Goal: Task Accomplishment & Management: Use online tool/utility

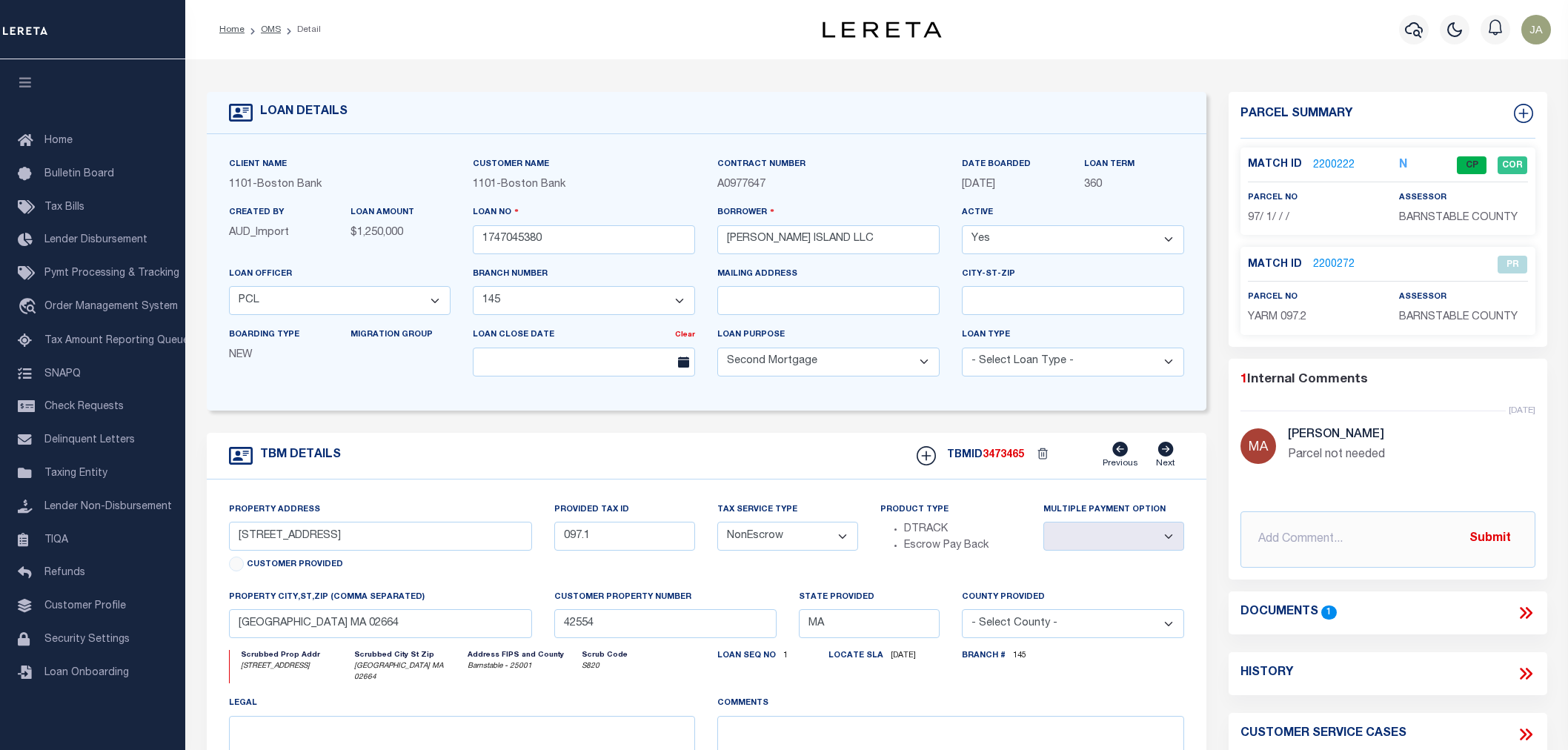
select select "3146"
select select "1501"
select select "100"
select select "NonEscrow"
click at [91, 672] on span "Loan Onboarding" at bounding box center [87, 672] width 84 height 11
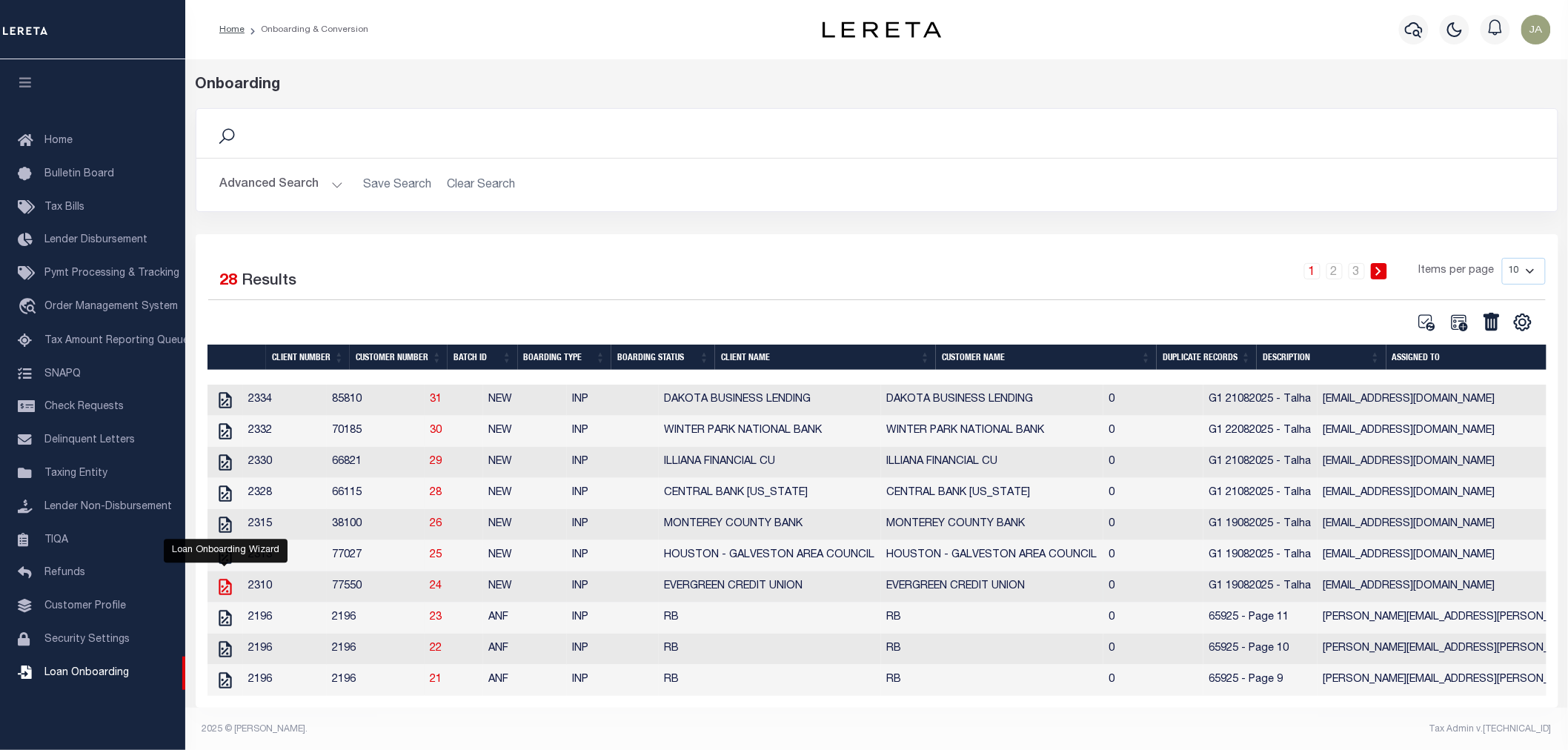
click at [224, 587] on icon "" at bounding box center [225, 587] width 19 height 19
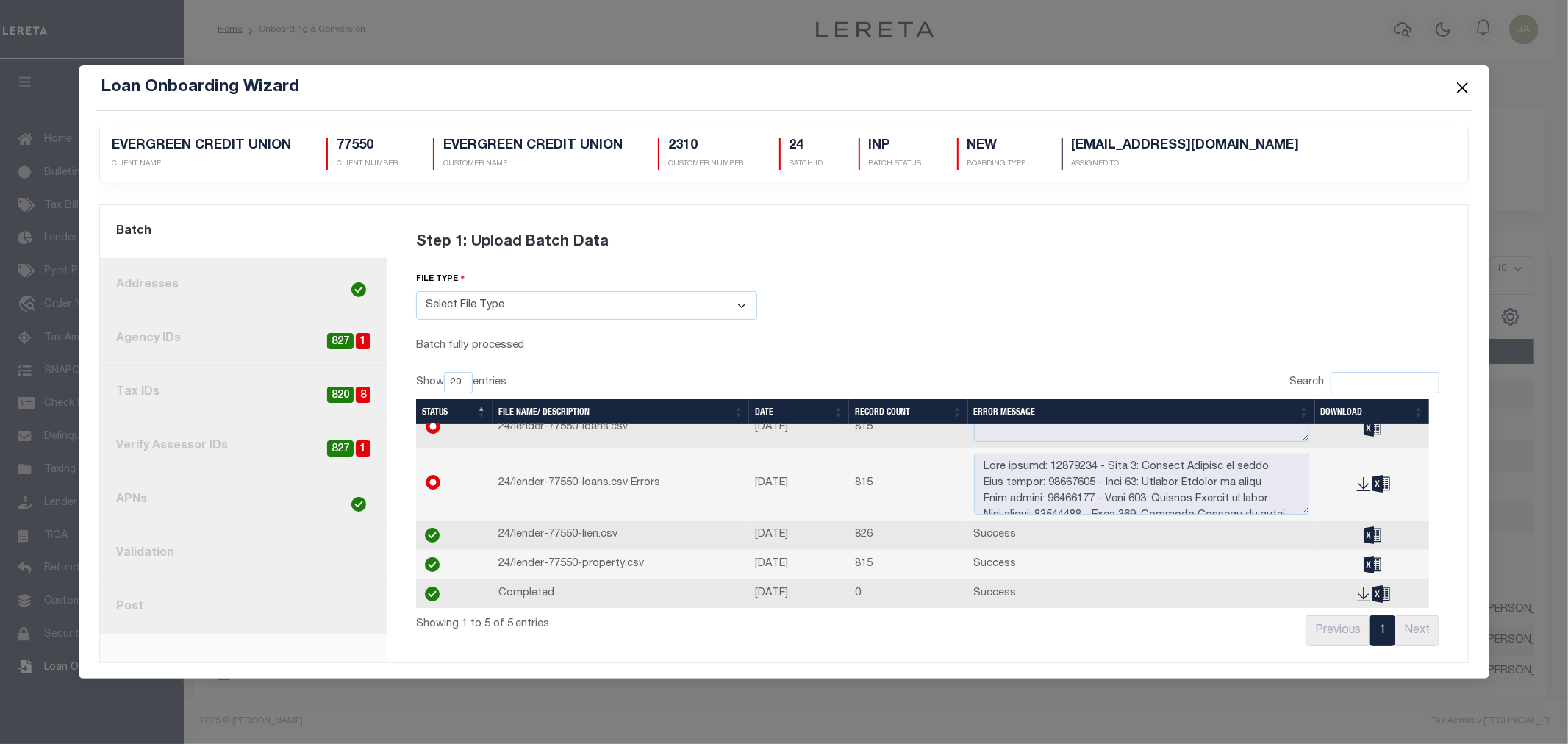
scroll to position [21, 0]
click at [205, 615] on link "8. Post" at bounding box center [244, 607] width 287 height 54
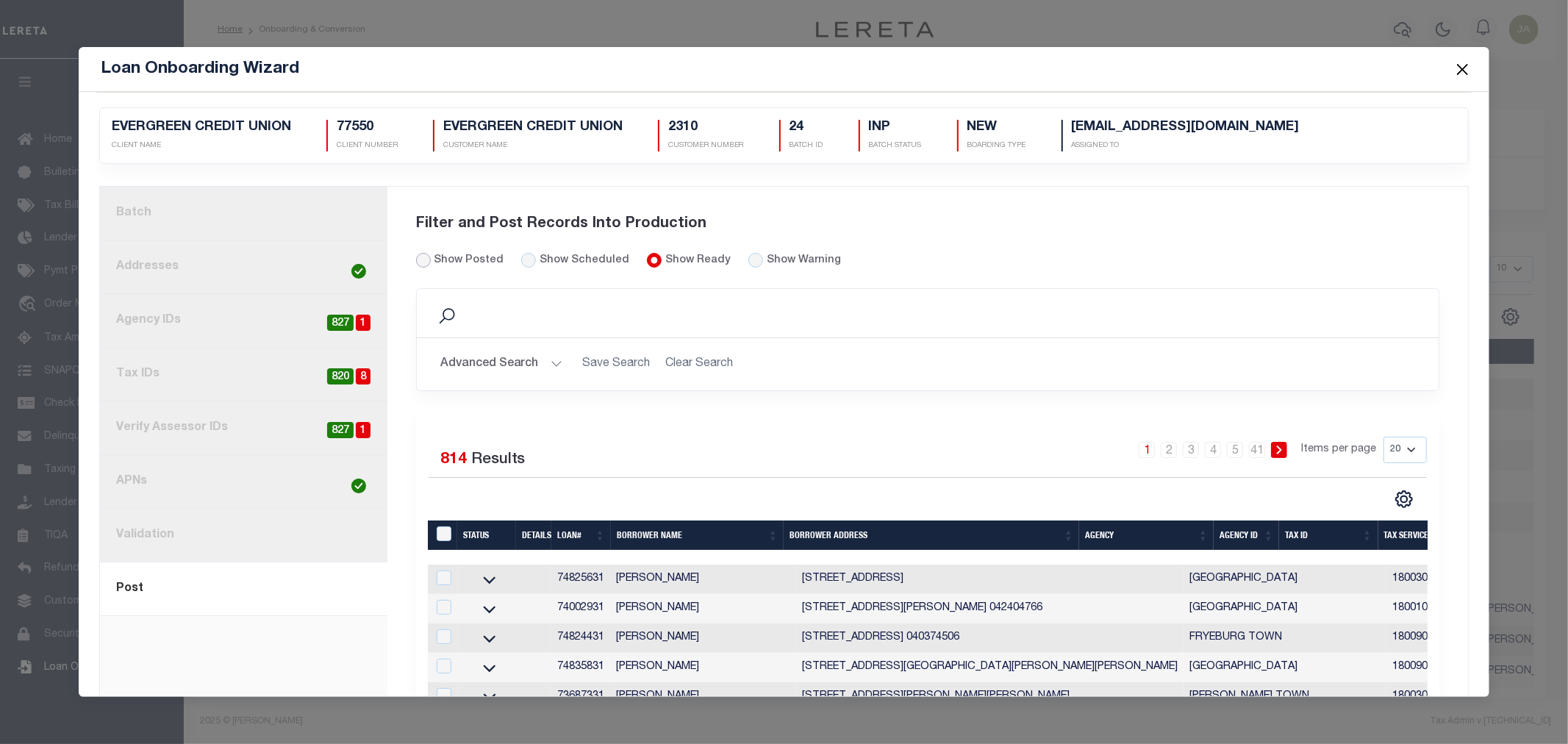
click at [425, 257] on input "Show Posted" at bounding box center [423, 260] width 14 height 14
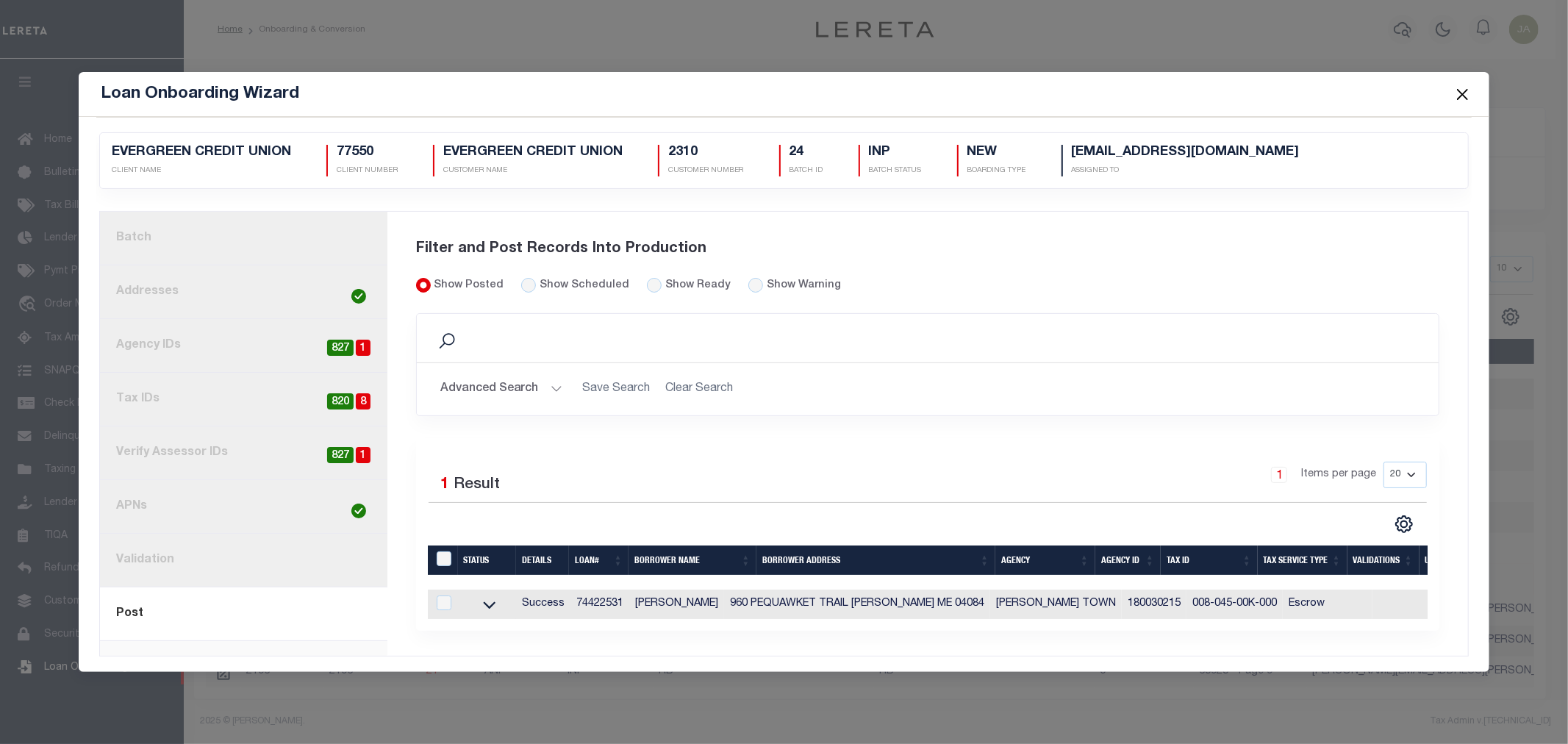
click at [1456, 89] on button "Close" at bounding box center [1462, 94] width 19 height 19
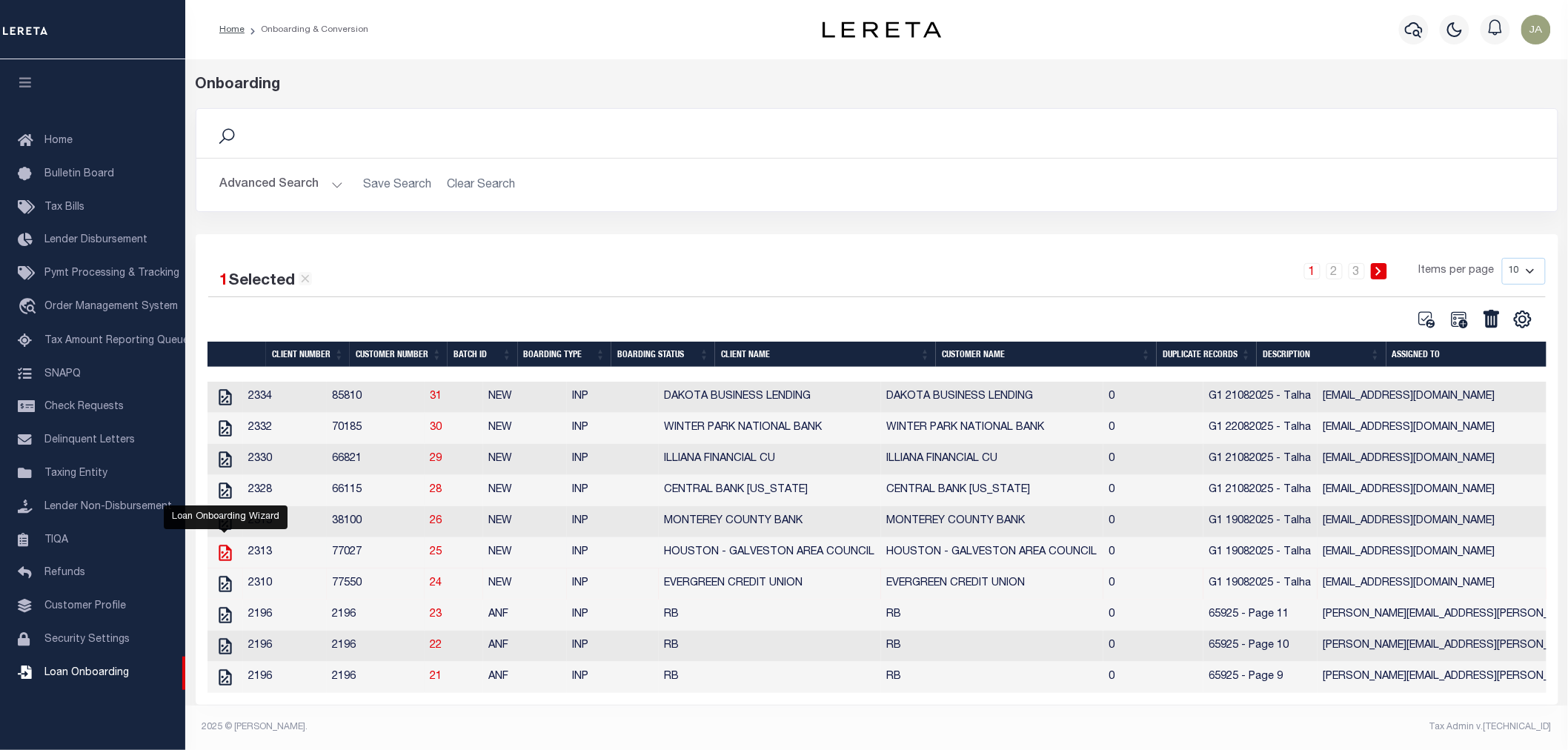
click at [221, 559] on icon "" at bounding box center [225, 553] width 19 height 19
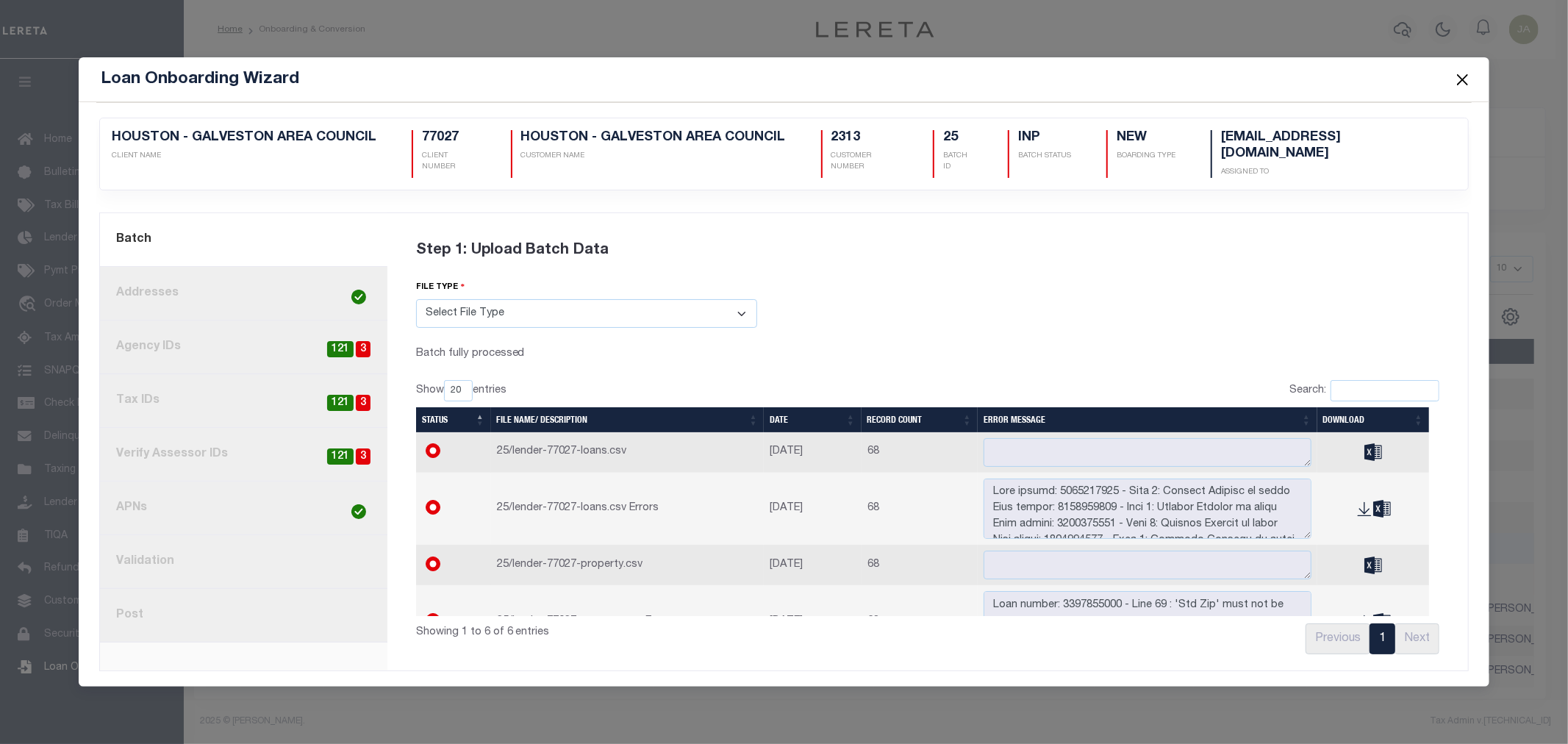
click at [279, 601] on link "8. Post" at bounding box center [244, 615] width 287 height 54
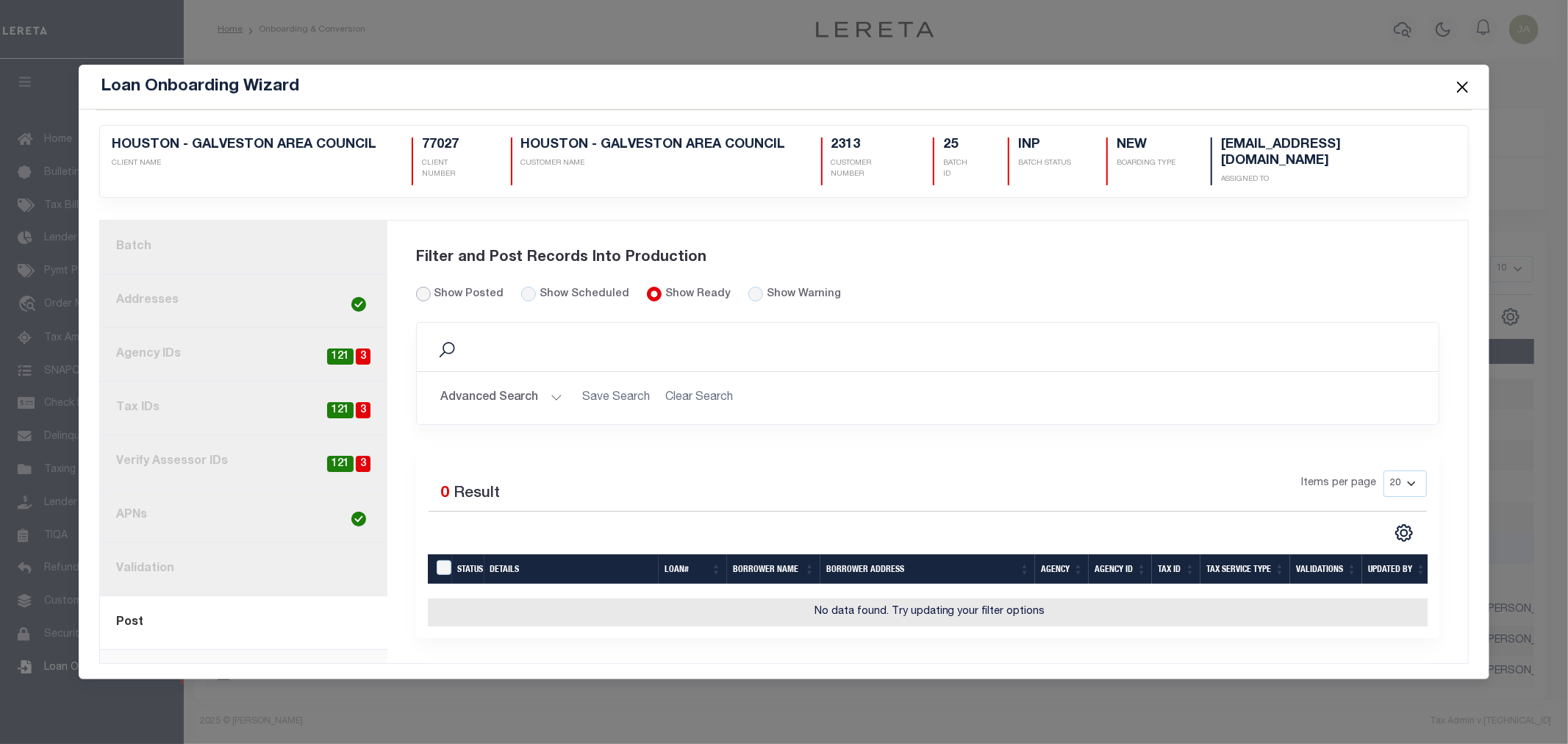
click at [420, 287] on input "Show Posted" at bounding box center [423, 294] width 14 height 14
radio input "true"
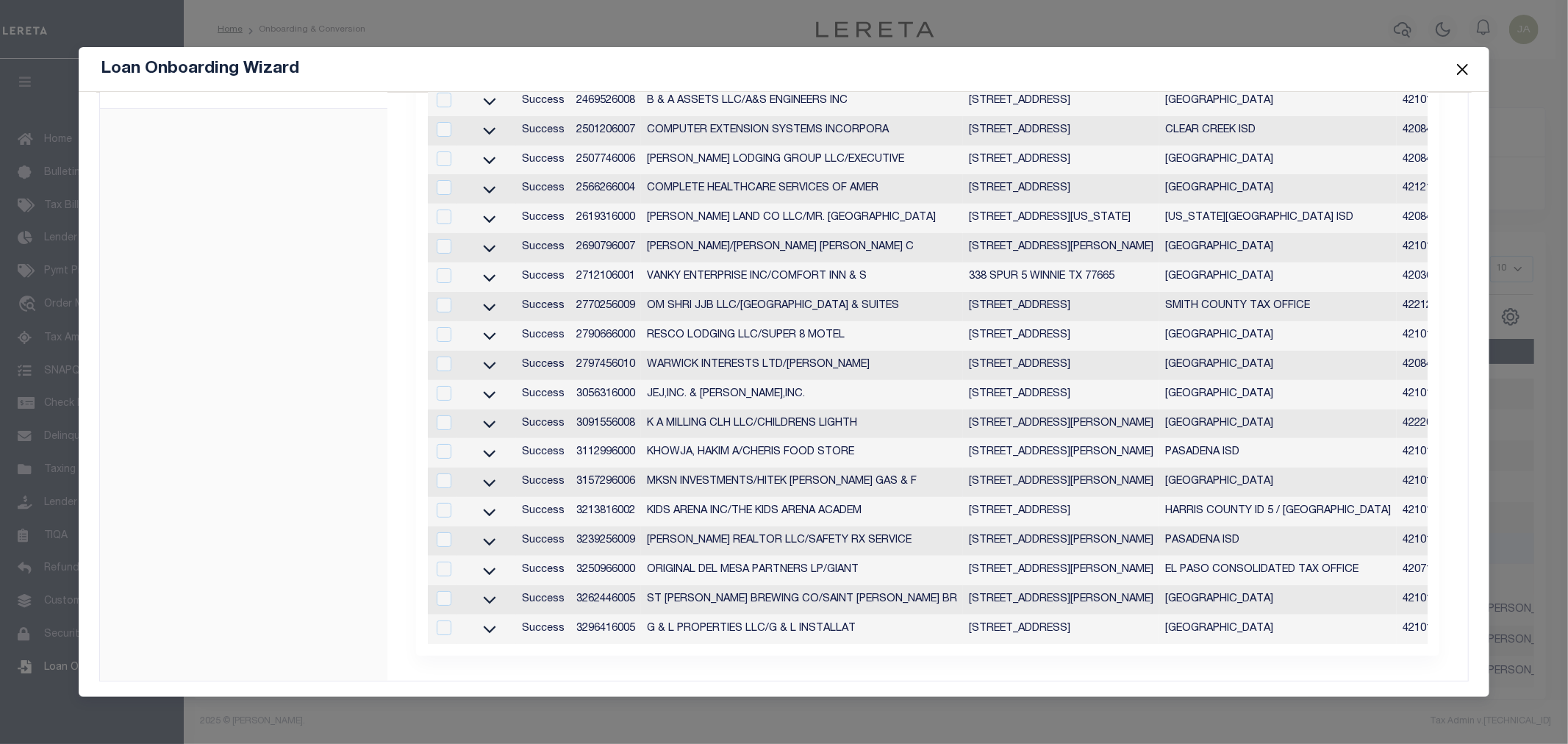
scroll to position [0, 0]
